Goal: Learn about a topic

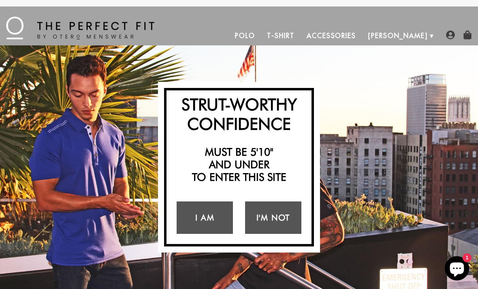
click at [220, 218] on link "I Am" at bounding box center [205, 217] width 56 height 32
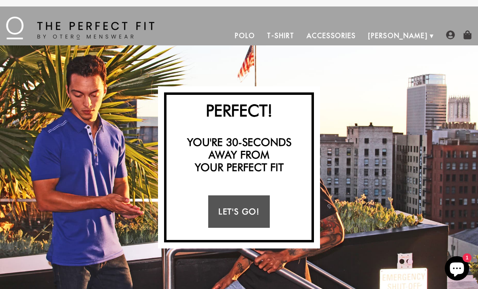
click at [249, 221] on link "Let's Go!" at bounding box center [238, 211] width 61 height 32
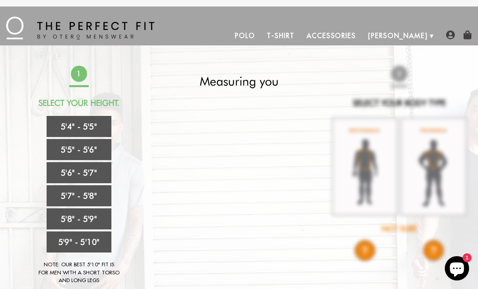
click at [99, 150] on link "5'5" - 5'6"" at bounding box center [79, 149] width 65 height 21
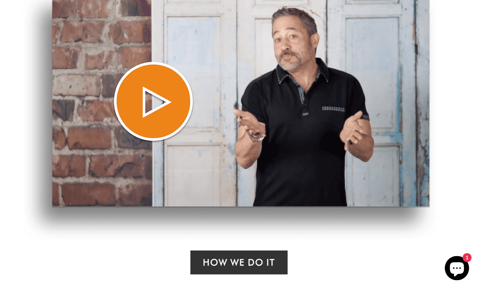
scroll to position [386, 0]
click at [268, 263] on link "How We Do it" at bounding box center [238, 262] width 97 height 24
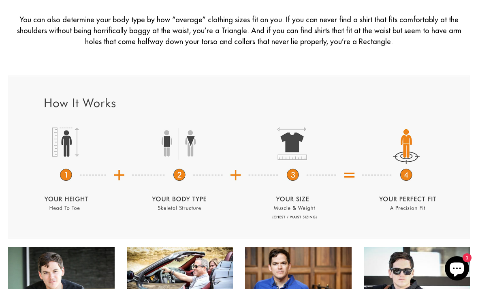
scroll to position [1485, 0]
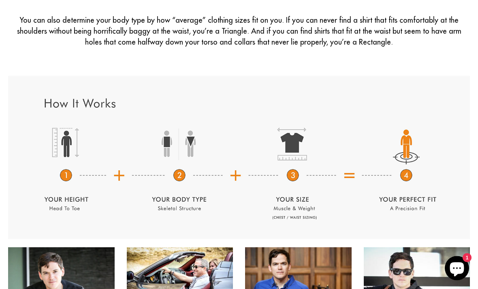
click at [188, 201] on img at bounding box center [239, 157] width 462 height 163
click at [281, 205] on img at bounding box center [239, 157] width 462 height 163
click at [399, 201] on img at bounding box center [239, 157] width 462 height 163
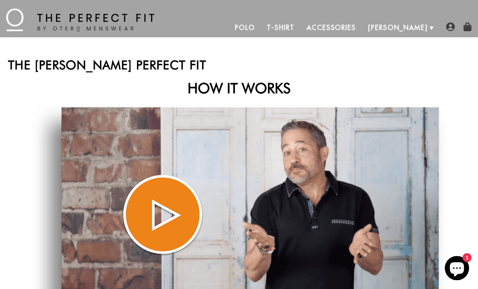
click at [178, 217] on img at bounding box center [239, 229] width 415 height 250
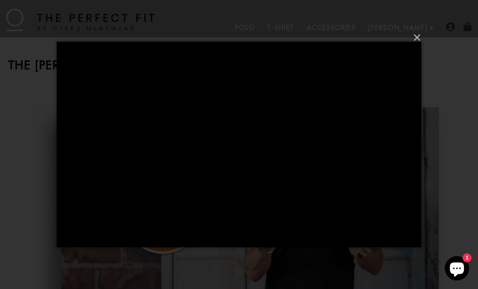
scroll to position [0, 0]
